Goal: Task Accomplishment & Management: Use online tool/utility

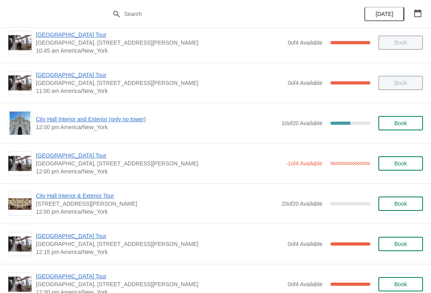
scroll to position [255, 0]
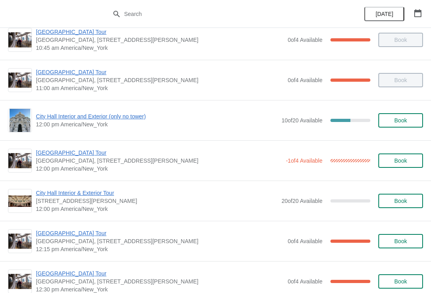
click at [53, 118] on span "City Hall Interior and Exterior (only no tower)" at bounding box center [156, 117] width 241 height 8
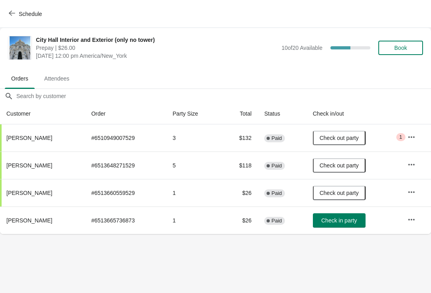
click at [354, 225] on button "Check in party" at bounding box center [339, 220] width 53 height 14
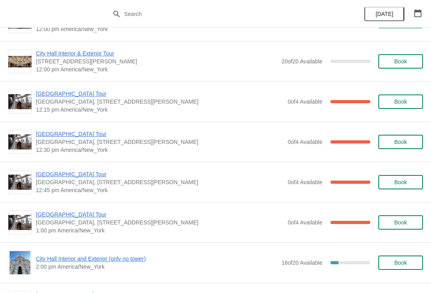
scroll to position [393, 0]
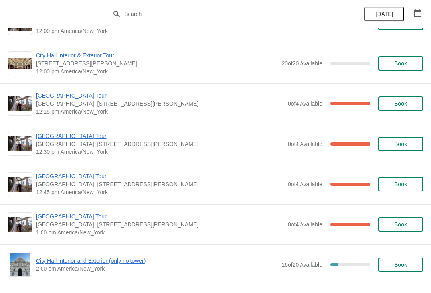
click at [84, 94] on span "[GEOGRAPHIC_DATA] Tour" at bounding box center [160, 96] width 248 height 8
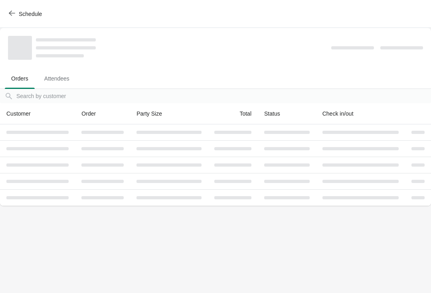
scroll to position [0, 0]
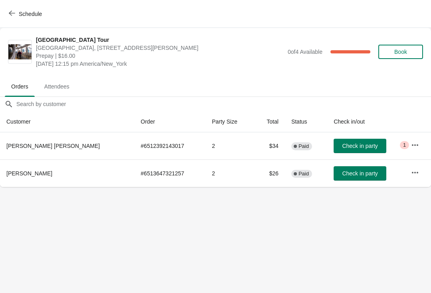
click at [358, 140] on button "Check in party" at bounding box center [360, 146] width 53 height 14
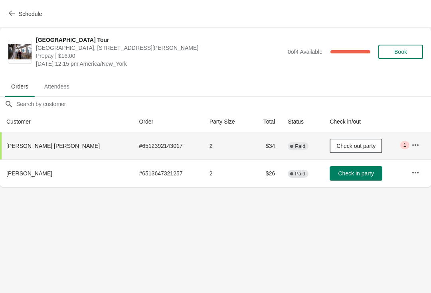
click at [10, 20] on button "Schedule" at bounding box center [26, 14] width 44 height 14
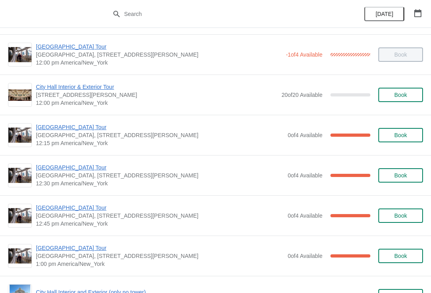
scroll to position [360, 0]
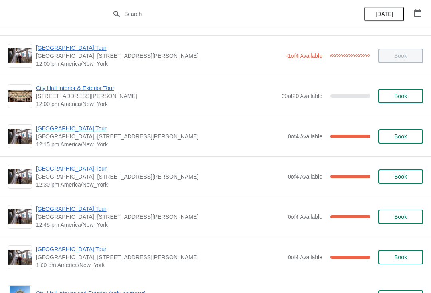
click at [70, 165] on span "[GEOGRAPHIC_DATA] Tour" at bounding box center [160, 169] width 248 height 8
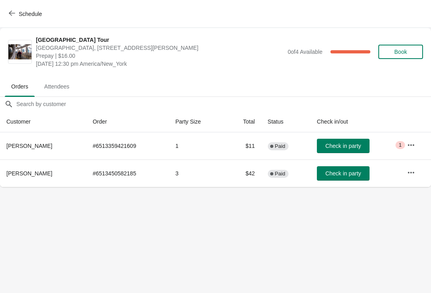
click at [348, 173] on span "Check in party" at bounding box center [343, 173] width 36 height 6
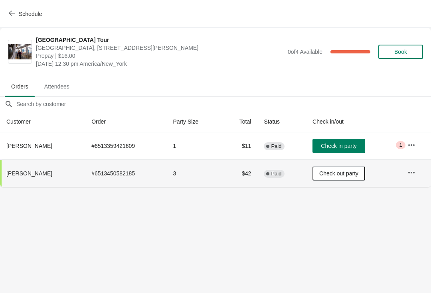
click at [6, 7] on button "Schedule" at bounding box center [26, 14] width 44 height 14
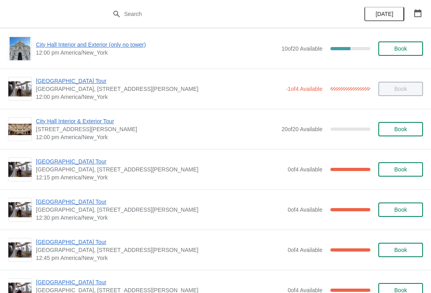
scroll to position [326, 0]
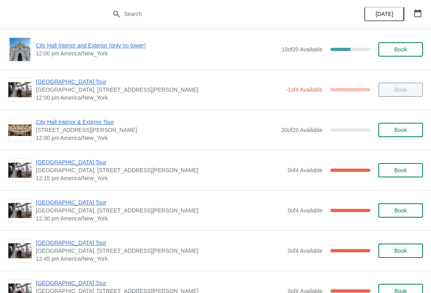
click at [49, 164] on span "[GEOGRAPHIC_DATA] Tour" at bounding box center [160, 162] width 248 height 8
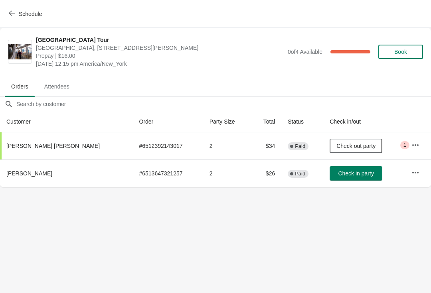
scroll to position [0, 0]
click at [12, 13] on icon "button" at bounding box center [12, 13] width 6 height 6
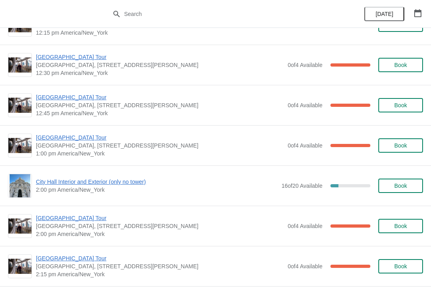
scroll to position [470, 0]
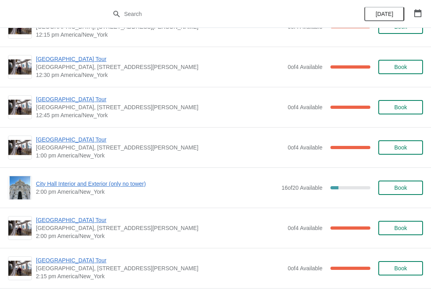
click at [53, 181] on span "City Hall Interior and Exterior (only no tower)" at bounding box center [156, 184] width 241 height 8
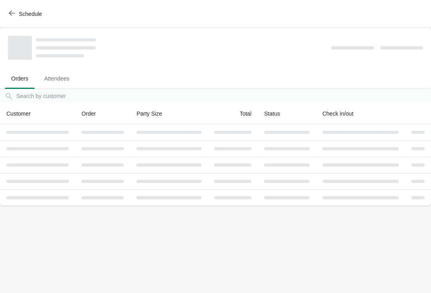
scroll to position [0, 0]
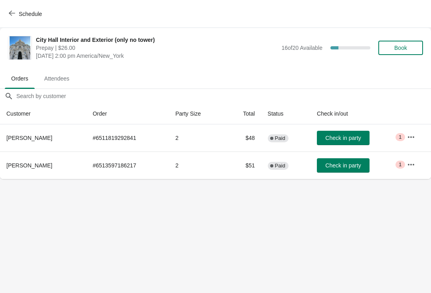
click at [11, 14] on icon "button" at bounding box center [12, 13] width 6 height 6
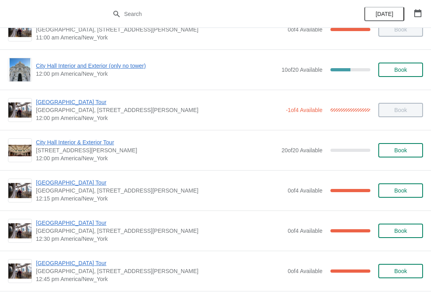
scroll to position [314, 0]
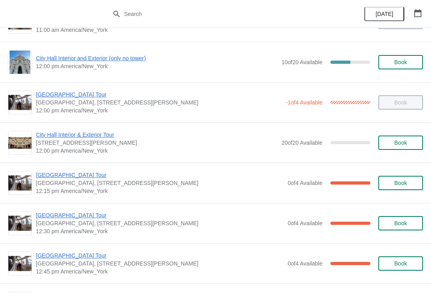
click at [67, 213] on span "[GEOGRAPHIC_DATA] Tour" at bounding box center [160, 215] width 248 height 8
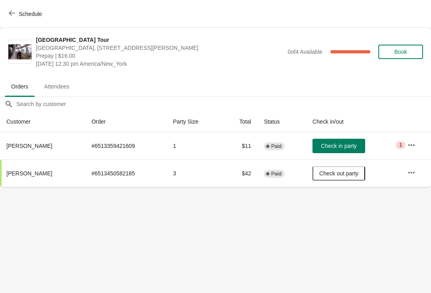
scroll to position [0, 0]
click at [337, 144] on span "Check in party" at bounding box center [339, 146] width 36 height 6
